Goal: Check status: Check status

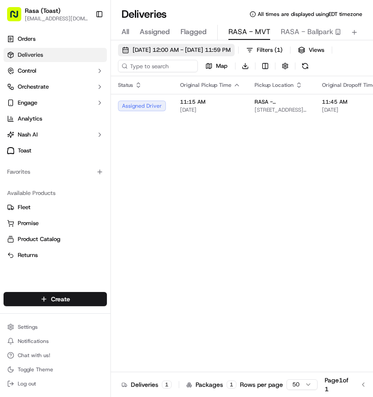
click at [158, 49] on span "[DATE] 12:00 AM - [DATE] 11:59 PM" at bounding box center [181, 50] width 98 height 8
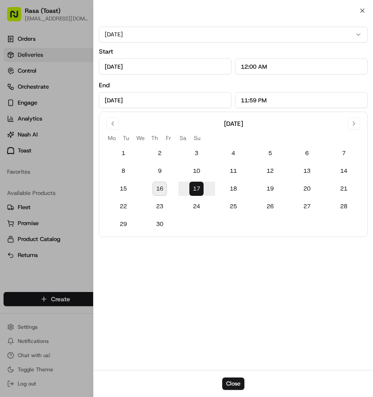
click at [163, 188] on button "16" at bounding box center [159, 189] width 14 height 14
type input "[DATE]"
click at [233, 381] on button "Close" at bounding box center [233, 383] width 22 height 12
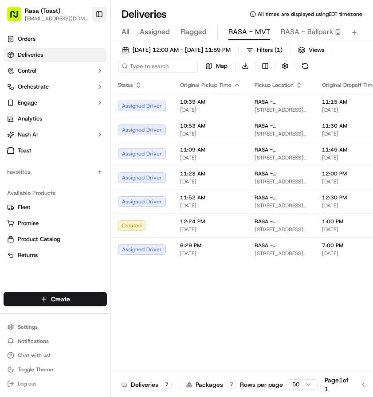
click at [99, 14] on button "Toggle Sidebar" at bounding box center [99, 14] width 15 height 15
